Goal: Task Accomplishment & Management: Manage account settings

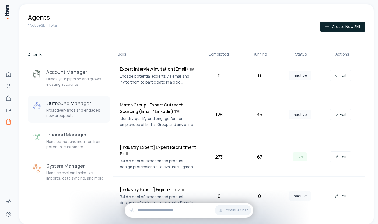
click at [29, 37] on div "1 Active Skill Total Create New Skill" at bounding box center [196, 32] width 337 height 20
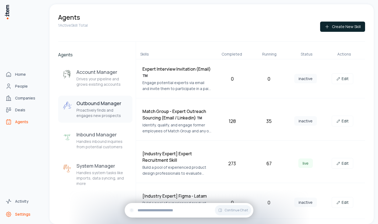
click at [20, 213] on span "Settings" at bounding box center [22, 213] width 15 height 5
click at [22, 213] on span "Settings" at bounding box center [22, 213] width 15 height 5
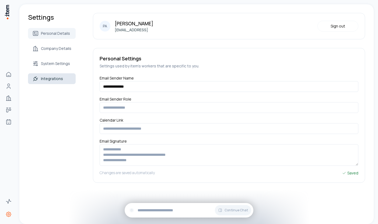
click at [48, 76] on span "Integrations" at bounding box center [52, 78] width 22 height 5
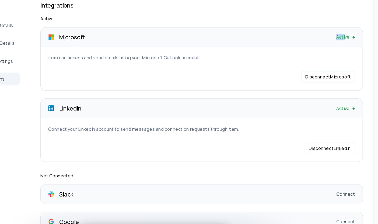
drag, startPoint x: 343, startPoint y: 43, endPoint x: 350, endPoint y: 43, distance: 6.7
click at [350, 43] on span "Active" at bounding box center [348, 43] width 11 height 5
click at [152, 70] on div "item can access and send emails using your Microsoft Outlook account. Disconnec…" at bounding box center [229, 70] width 259 height 24
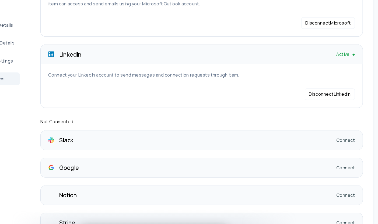
scroll to position [46, 0]
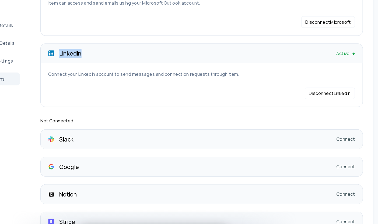
drag, startPoint x: 107, startPoint y: 57, endPoint x: 148, endPoint y: 56, distance: 40.9
click at [148, 56] on div "LinkedIn Active" at bounding box center [229, 57] width 272 height 16
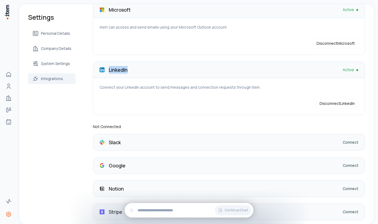
scroll to position [18, 0]
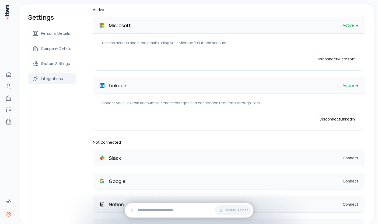
click at [159, 108] on div "Connect your LinkedIn account to send messages and connection requests through …" at bounding box center [229, 112] width 259 height 24
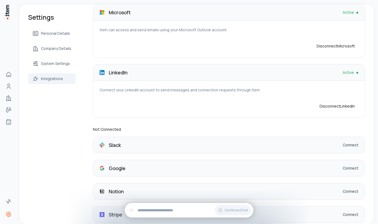
scroll to position [31, 0]
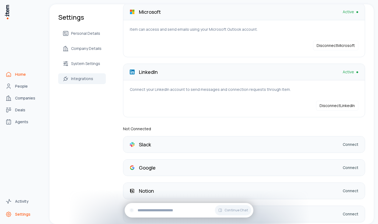
click at [19, 73] on span "Home" at bounding box center [20, 74] width 11 height 5
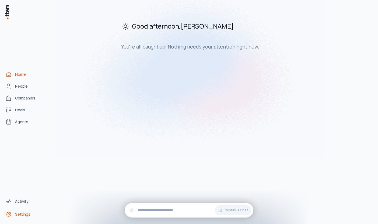
click at [19, 214] on span "Settings" at bounding box center [22, 213] width 15 height 5
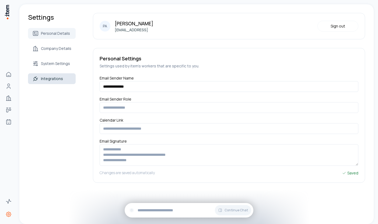
click at [51, 79] on span "Integrations" at bounding box center [52, 78] width 22 height 5
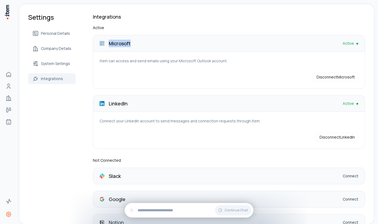
drag, startPoint x: 105, startPoint y: 43, endPoint x: 145, endPoint y: 42, distance: 39.6
click at [145, 42] on div "Microsoft Active" at bounding box center [229, 43] width 272 height 16
click at [200, 74] on div "item can access and send emails using your Microsoft Outlook account. Disconnec…" at bounding box center [229, 70] width 259 height 24
click at [213, 66] on div "item can access and send emails using your Microsoft Outlook account. Disconnec…" at bounding box center [229, 70] width 259 height 24
drag, startPoint x: 107, startPoint y: 102, endPoint x: 138, endPoint y: 102, distance: 30.1
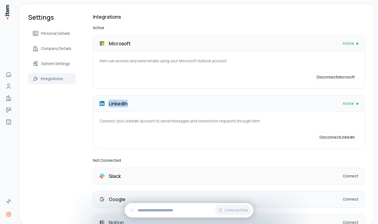
click at [138, 102] on div "LinkedIn Active" at bounding box center [229, 103] width 272 height 16
click at [145, 132] on div "Connect your LinkedIn account to send messages and connection requests through …" at bounding box center [229, 130] width 259 height 24
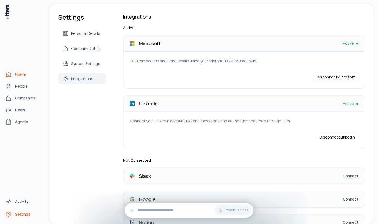
click at [14, 74] on link "Home" at bounding box center [23, 74] width 41 height 11
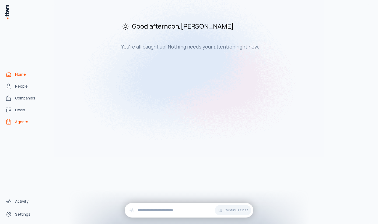
click at [18, 121] on span "Agents" at bounding box center [21, 121] width 13 height 5
